Goal: Information Seeking & Learning: Check status

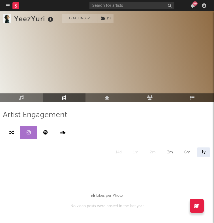
select select "6m"
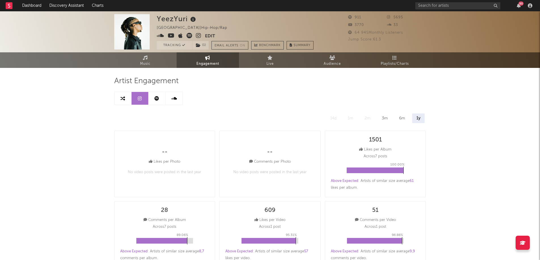
click at [160, 97] on link at bounding box center [156, 98] width 17 height 13
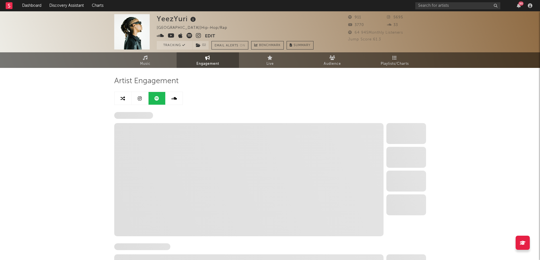
select select "6m"
select select "1w"
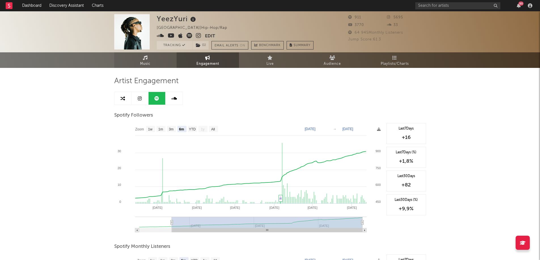
click at [152, 57] on link "Music" at bounding box center [145, 60] width 62 height 16
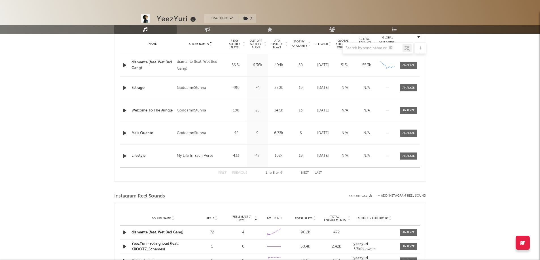
select select "1w"
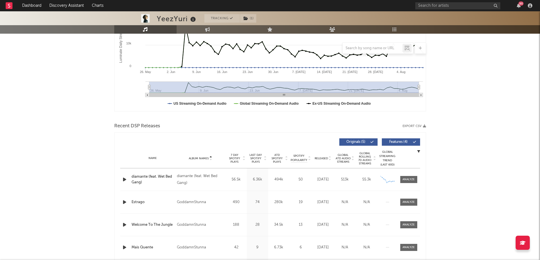
scroll to position [100, 0]
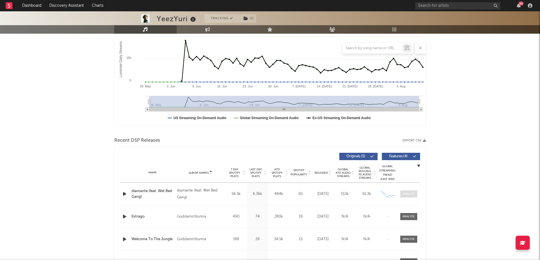
click at [214, 195] on div at bounding box center [408, 194] width 12 height 4
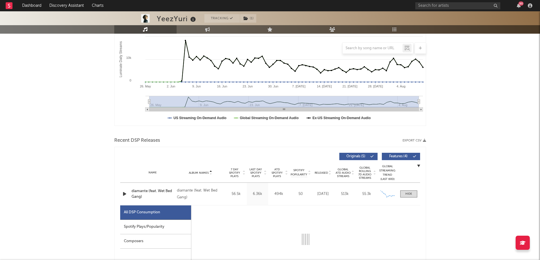
select select "1w"
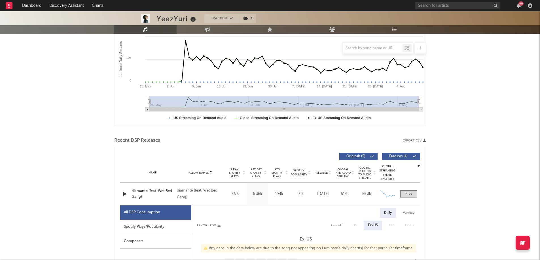
click at [143, 223] on div "Spotify Plays/Popularity" at bounding box center [155, 227] width 71 height 14
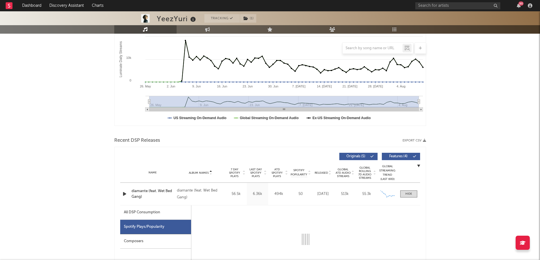
select select "1w"
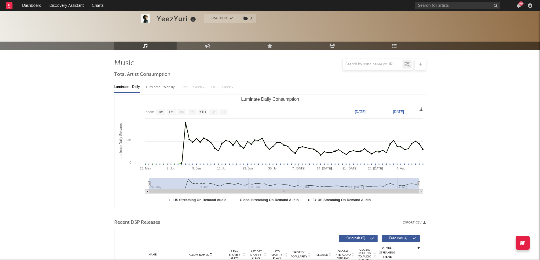
scroll to position [0, 0]
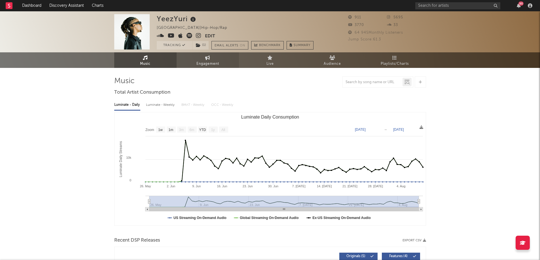
click at [214, 56] on link "Engagement" at bounding box center [208, 60] width 62 height 16
select select "1w"
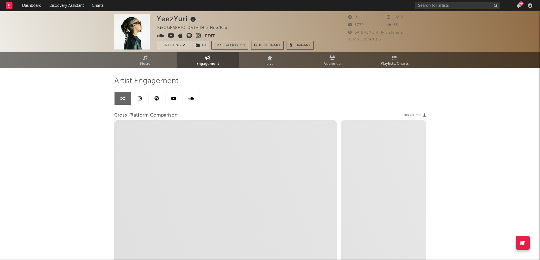
select select "1m"
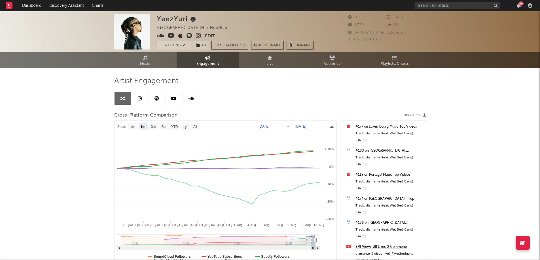
click at [156, 93] on link at bounding box center [156, 98] width 17 height 13
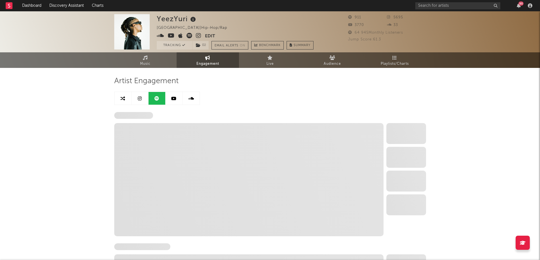
select select "6m"
select select "1w"
